Goal: Information Seeking & Learning: Learn about a topic

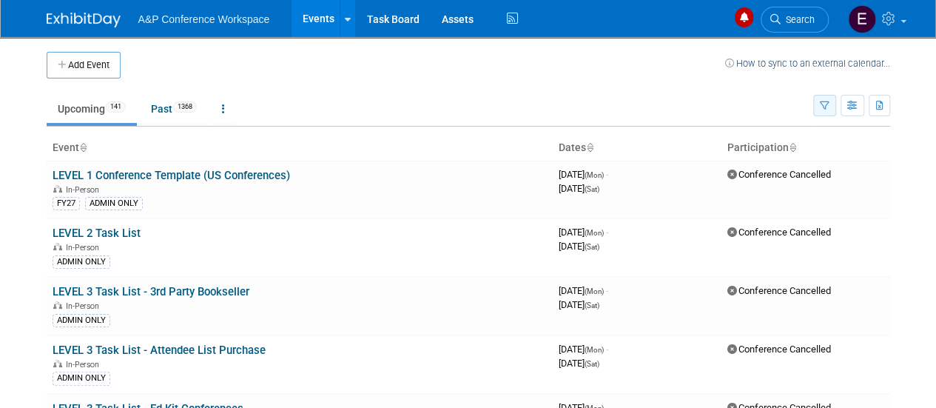
click at [829, 110] on button "button" at bounding box center [824, 105] width 23 height 21
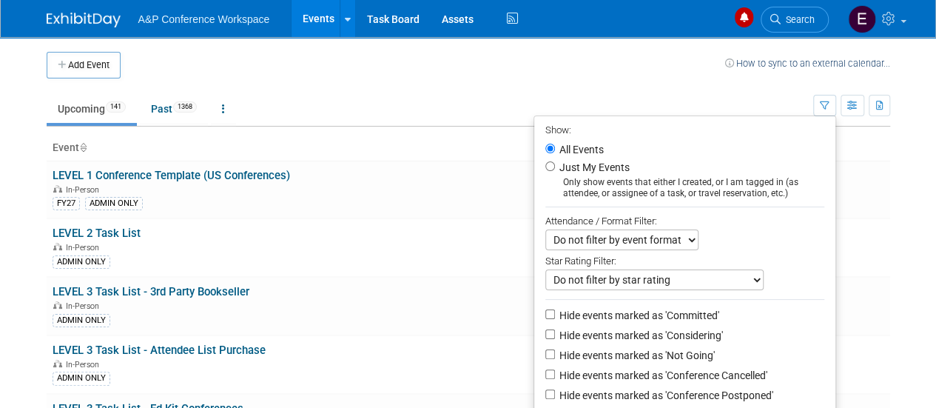
click at [591, 164] on label "Just My Events" at bounding box center [592, 167] width 73 height 15
click at [555, 164] on input "Just My Events" at bounding box center [550, 166] width 10 height 10
radio input "true"
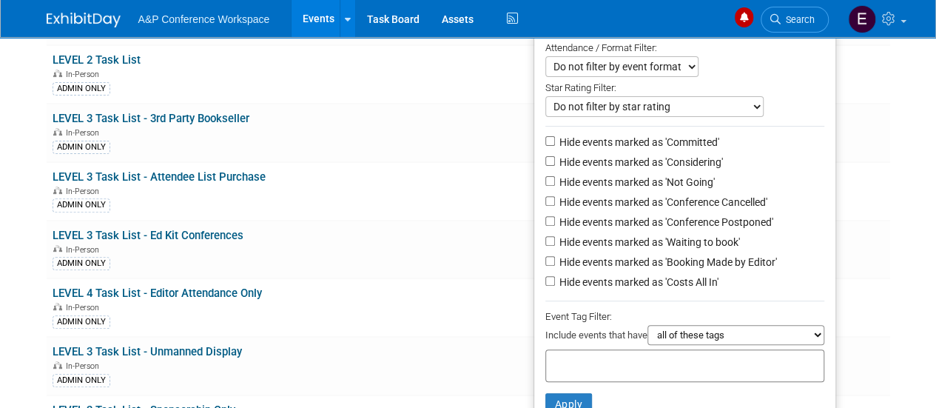
scroll to position [222, 0]
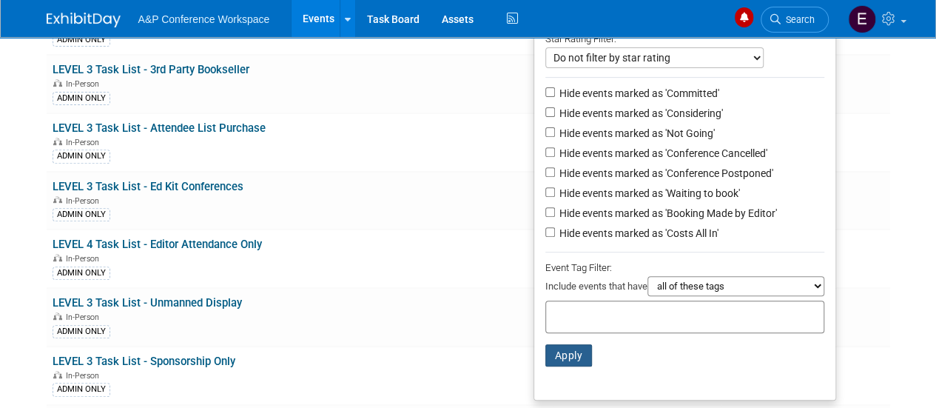
click at [572, 356] on button "Apply" at bounding box center [568, 355] width 47 height 22
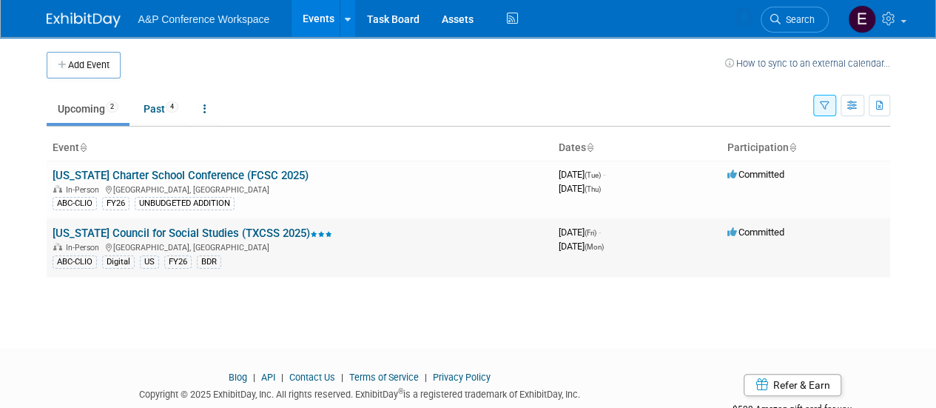
click at [192, 232] on link "[US_STATE] Council for Social Studies (TXCSS 2025)" at bounding box center [193, 232] width 280 height 13
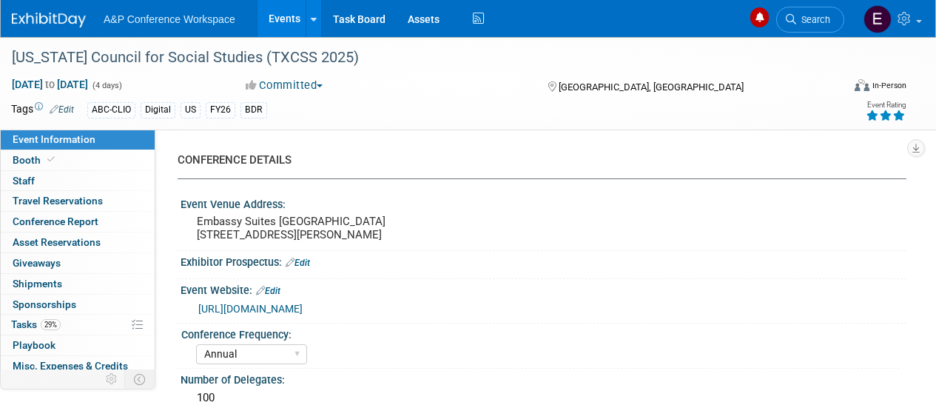
select select "Annual"
select select "Level 2"
select select "In-Person Booth"
select select "Schools"
select select "Bloomsbury Digital Resources"
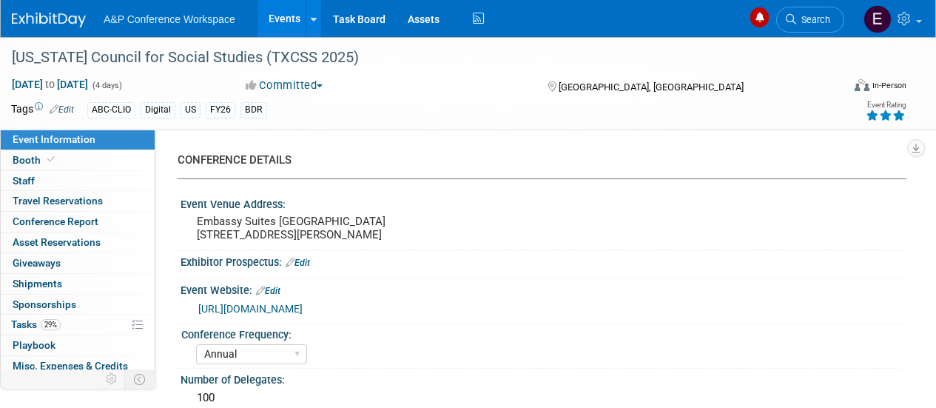
select select "Amanda Oney"
select select "Mark Strong"
select select "BDR Product Awareness and Trial Generation​"
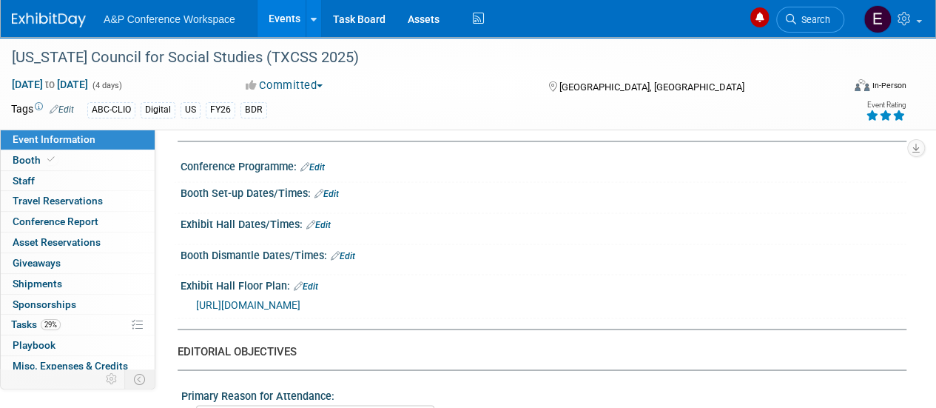
scroll to position [1110, 0]
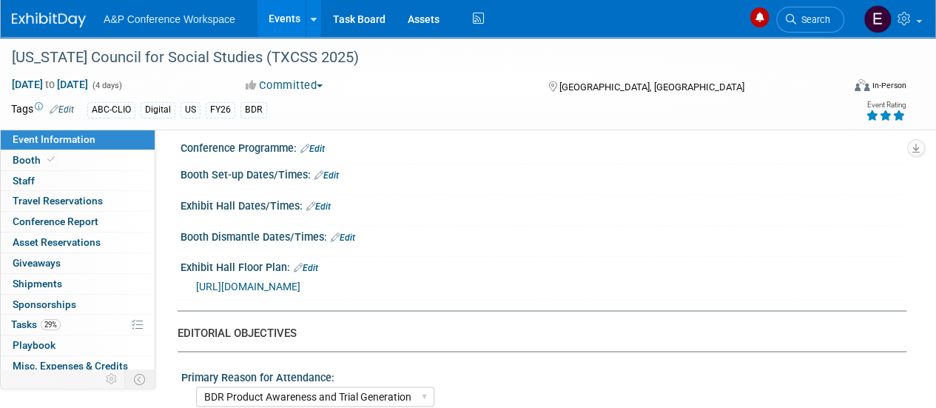
click at [300, 289] on span "https://docs.google.com/document/d/1kz-WrD0ms9IVMiIH2e8pI6aSmxe26IMw_I0zkSOTQ2E…" at bounding box center [248, 286] width 104 height 12
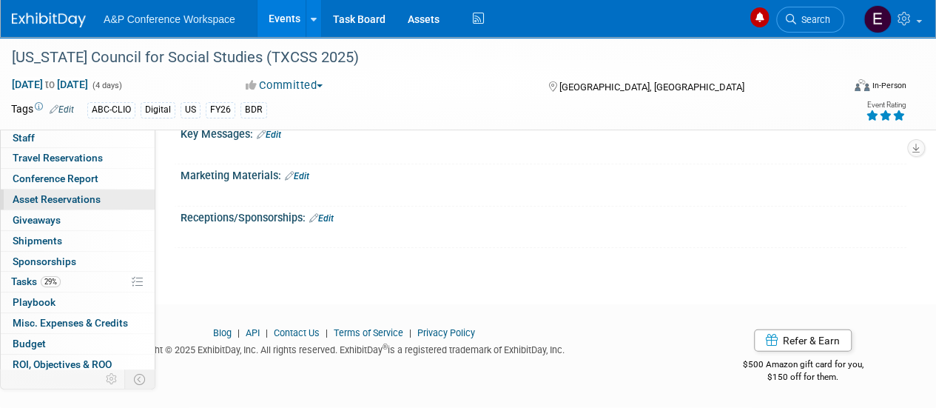
scroll to position [86, 0]
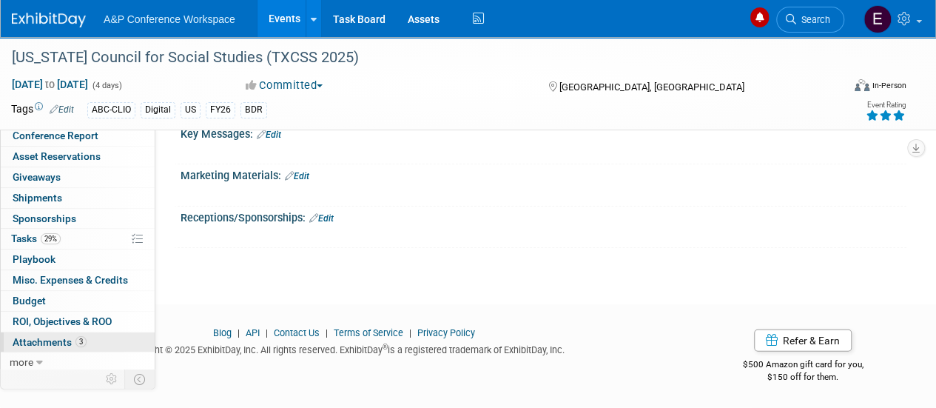
click at [58, 336] on span "Attachments 3" at bounding box center [50, 342] width 74 height 12
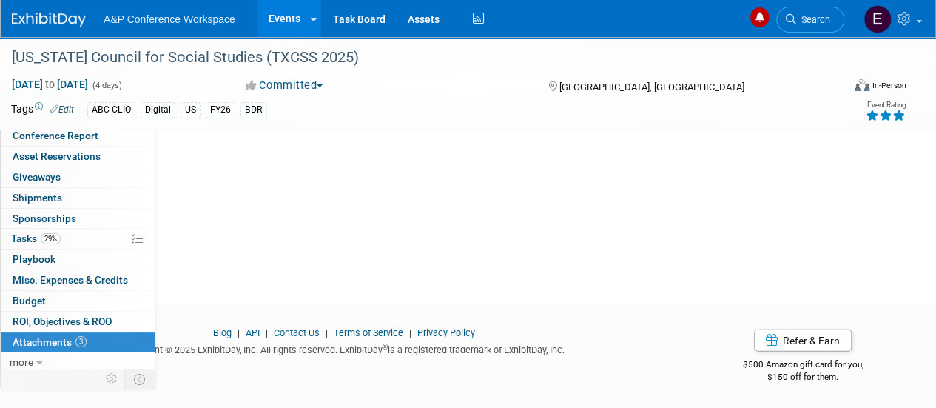
scroll to position [0, 0]
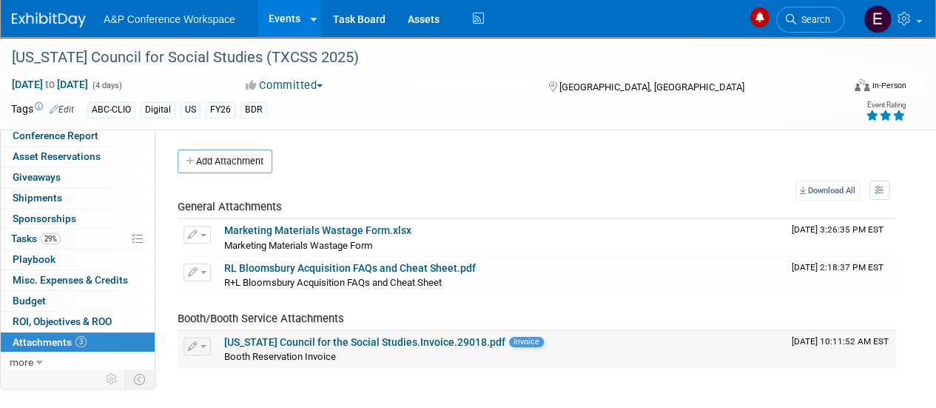
click at [419, 342] on link "Texas Council for the Social Studies.Invoice.29018.pdf" at bounding box center [364, 342] width 281 height 12
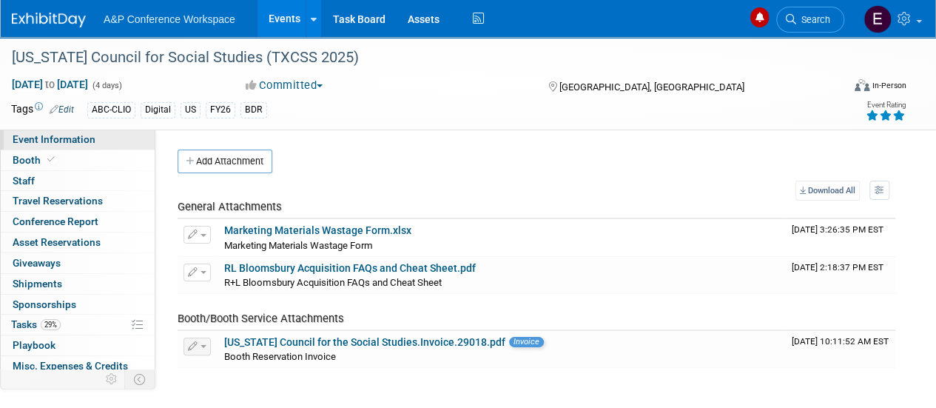
click at [85, 140] on span "Event Information" at bounding box center [54, 139] width 83 height 12
select select "Annual"
select select "Level 2"
select select "In-Person Booth"
select select "Schools"
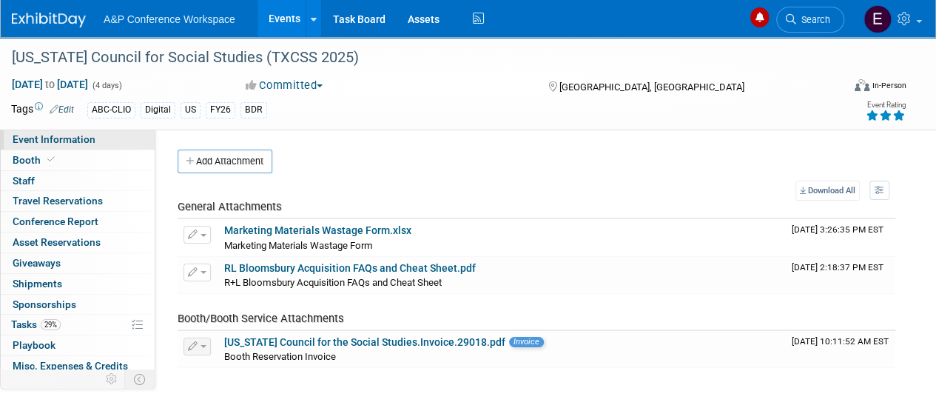
select select "Bloomsbury Digital Resources"
select select "Amanda Oney"
select select "Mark Strong"
select select "BDR Product Awareness and Trial Generation​"
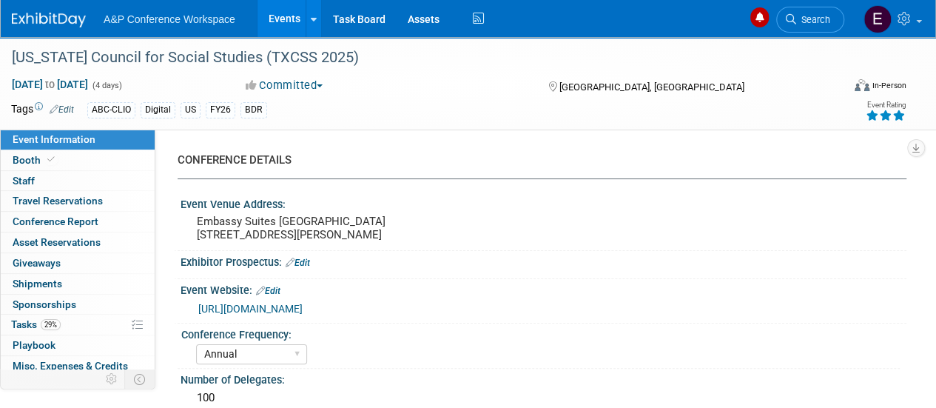
click at [303, 314] on link "https://www.txcss.net/event-5136634" at bounding box center [250, 309] width 104 height 12
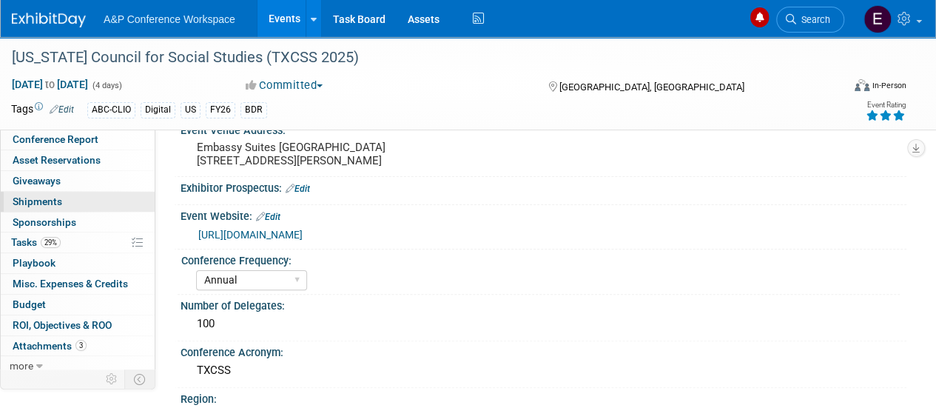
scroll to position [86, 0]
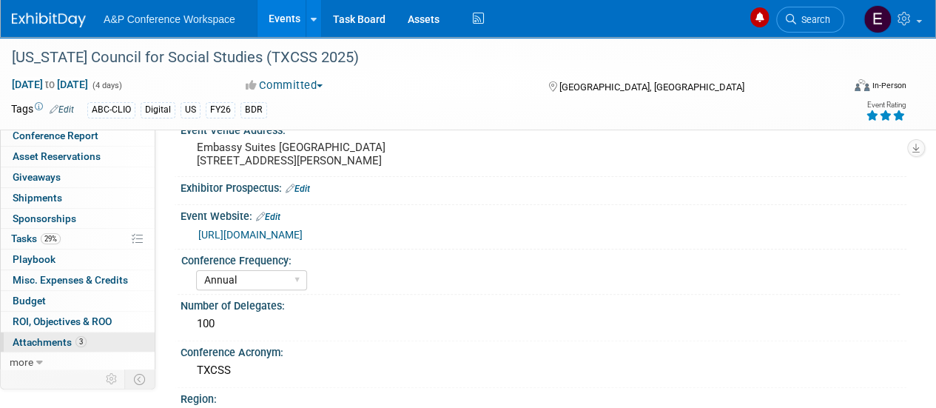
click at [62, 332] on link "3 Attachments 3" at bounding box center [78, 342] width 154 height 20
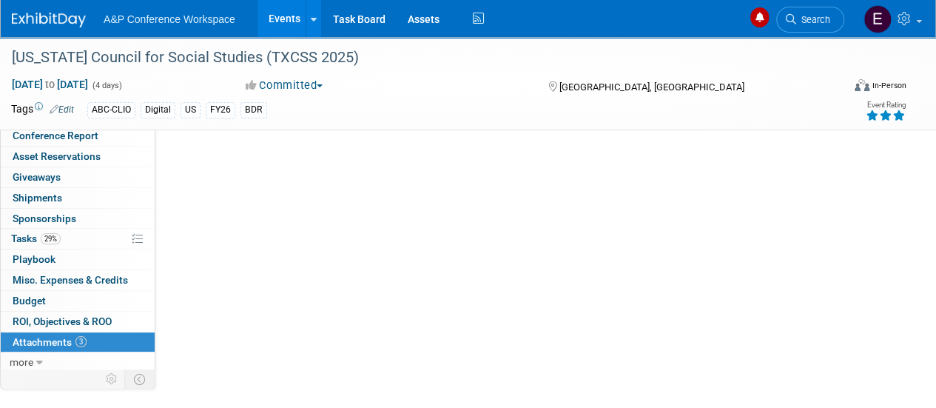
scroll to position [0, 0]
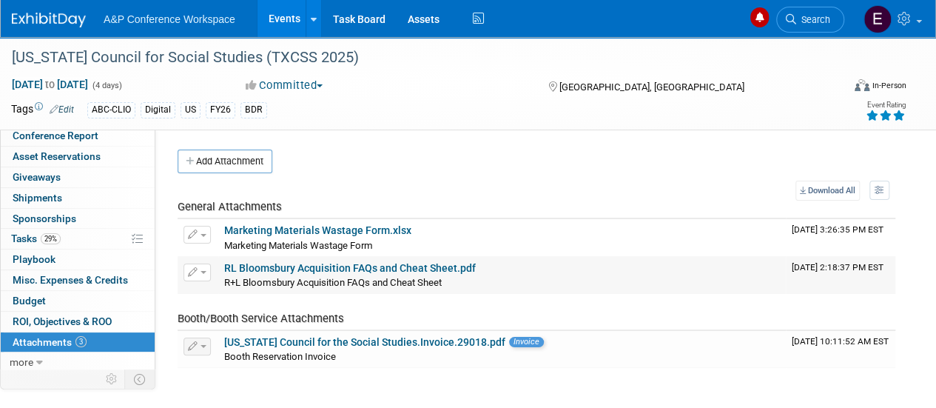
click at [273, 262] on link "RL Bloomsbury Acquisition FAQs and Cheat Sheet.pdf" at bounding box center [350, 268] width 252 height 12
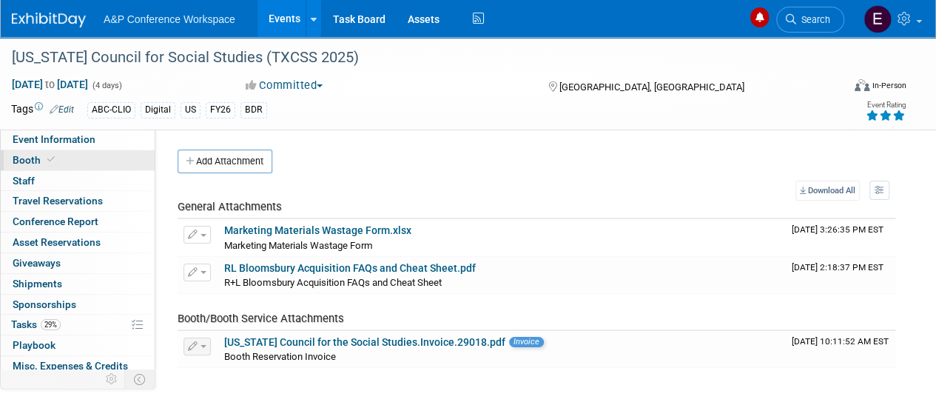
click at [36, 158] on span "Booth" at bounding box center [35, 160] width 45 height 12
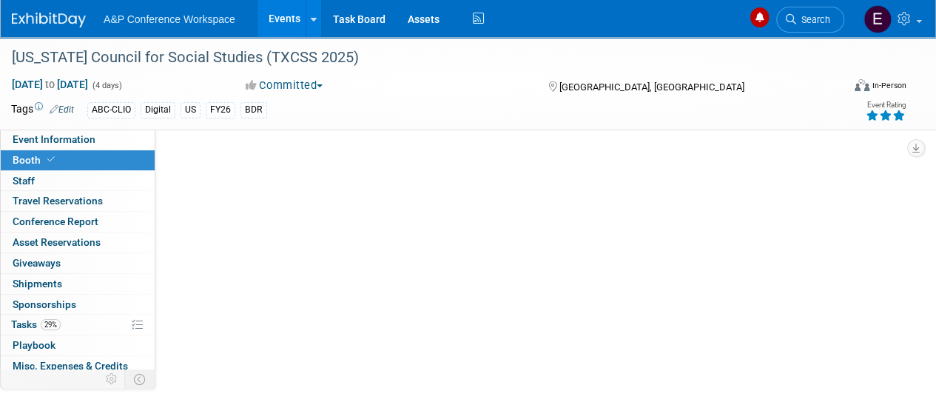
select select "CLDC - Digital/BDR"
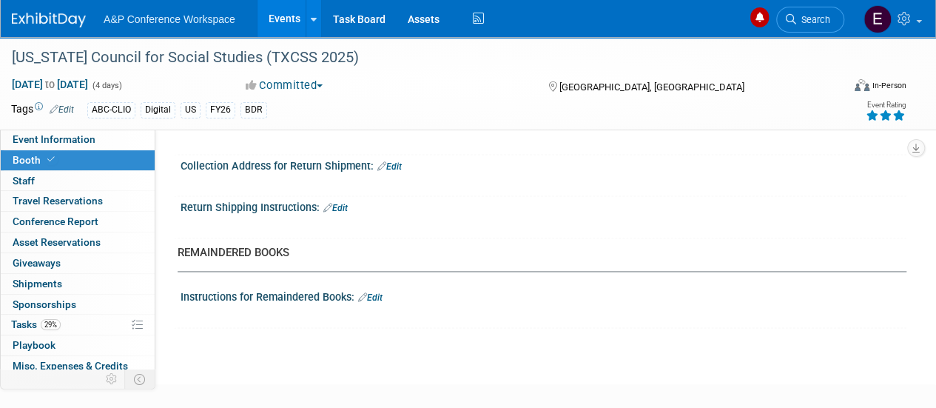
scroll to position [897, 0]
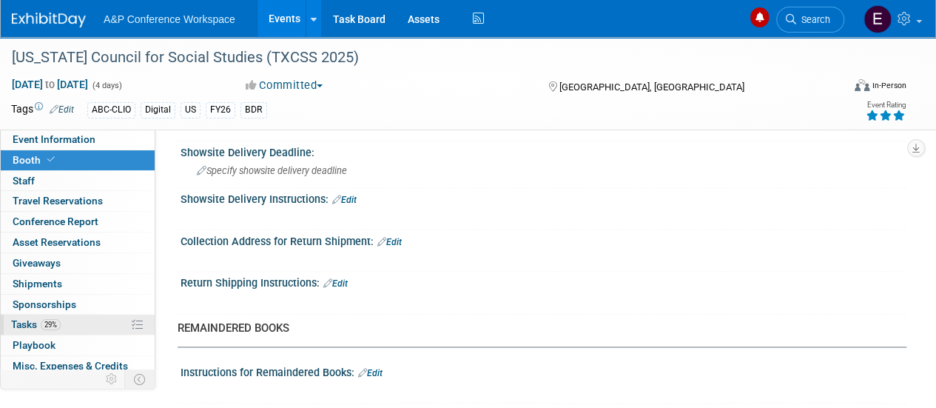
click at [21, 325] on span "Tasks 29%" at bounding box center [36, 324] width 50 height 12
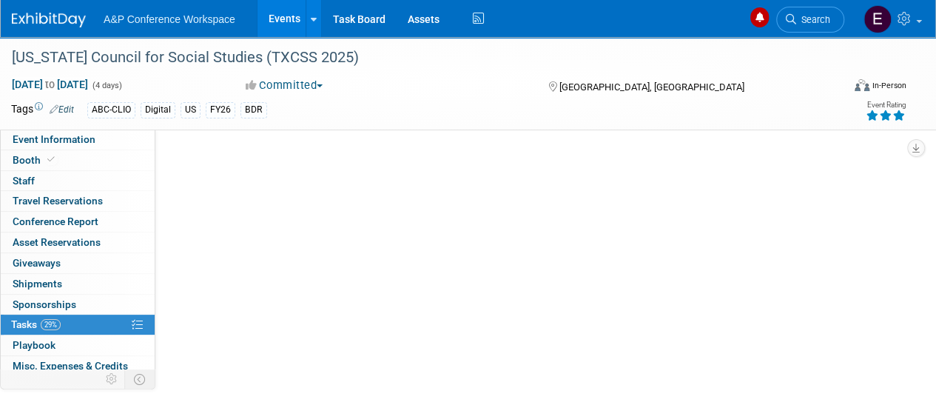
scroll to position [0, 0]
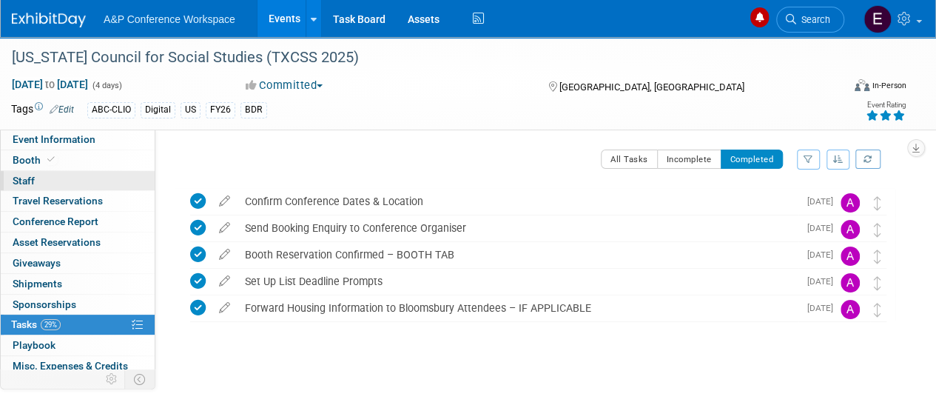
click at [27, 181] on span "Staff 0" at bounding box center [24, 181] width 22 height 12
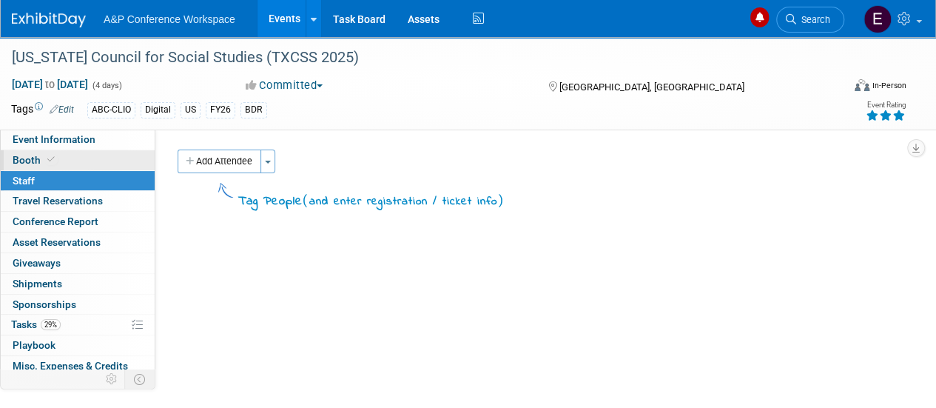
click at [34, 163] on span "Booth" at bounding box center [35, 160] width 45 height 12
select select "CLDC - Digital/BDR"
